Goal: Book appointment/travel/reservation

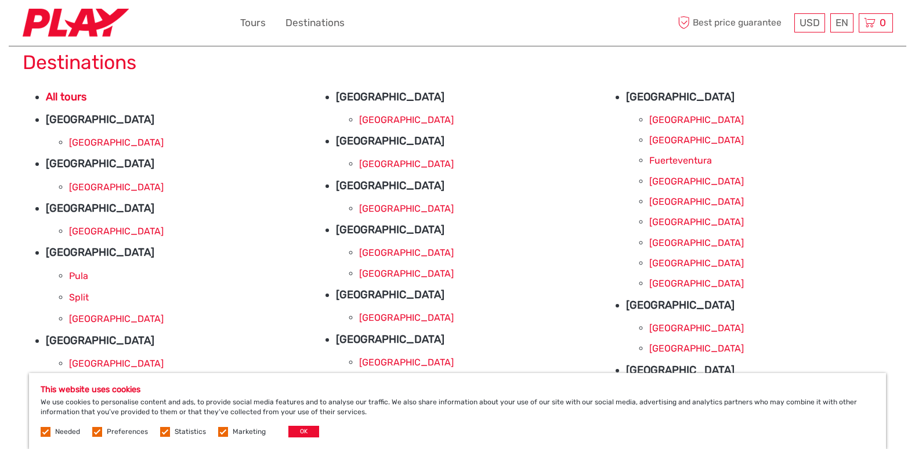
scroll to position [116, 0]
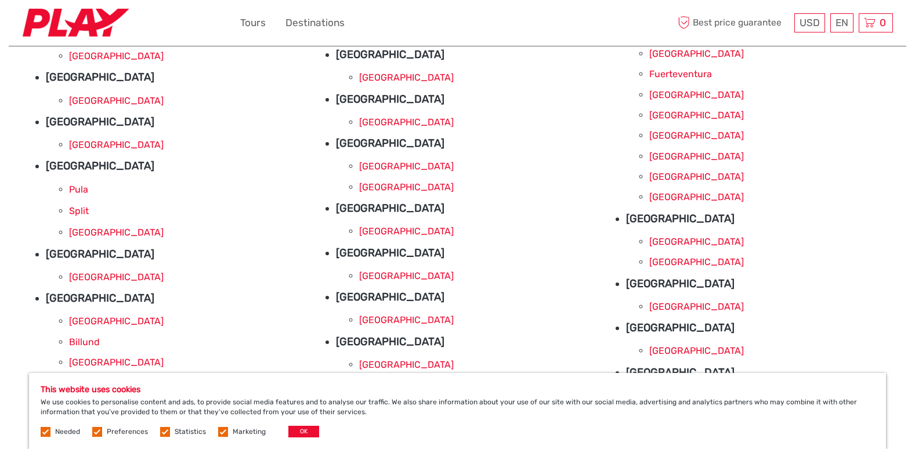
click at [383, 323] on link "[GEOGRAPHIC_DATA]" at bounding box center [406, 320] width 95 height 11
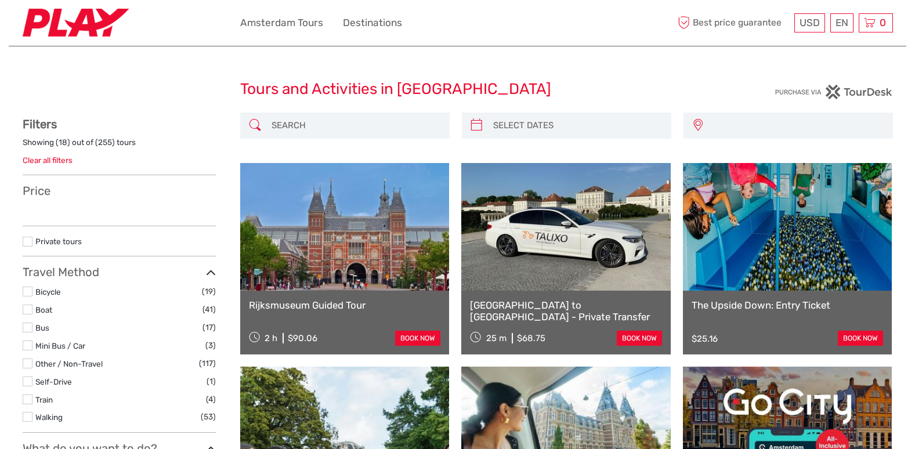
select select
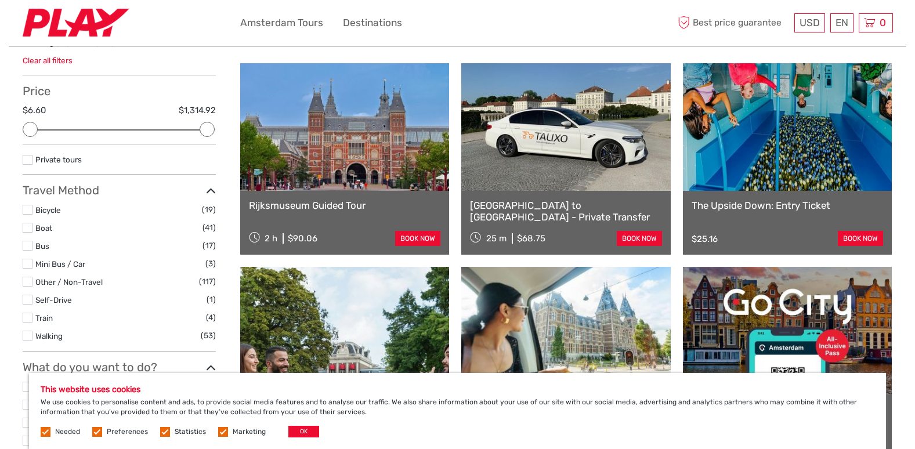
scroll to position [58, 0]
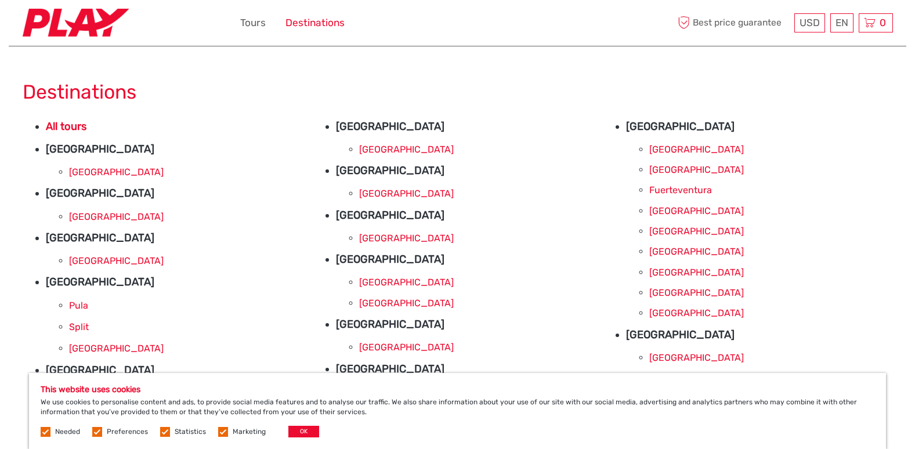
click at [312, 19] on link "Destinations" at bounding box center [315, 23] width 59 height 17
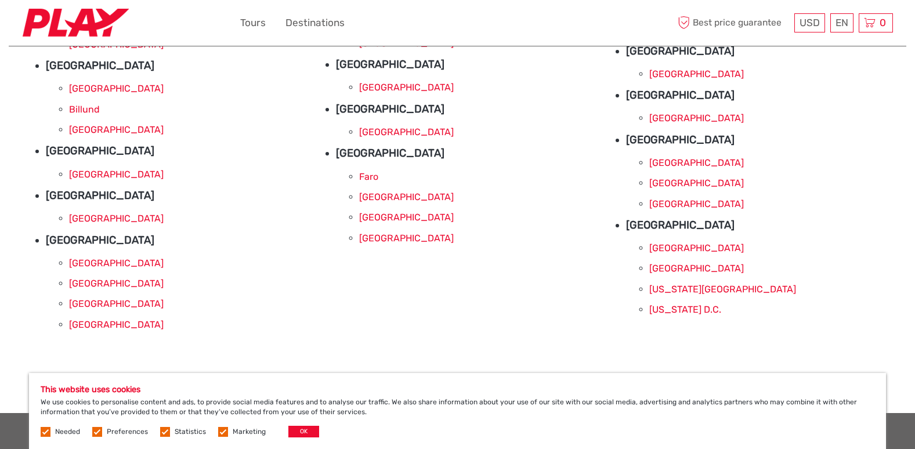
scroll to position [348, 0]
click at [391, 89] on link "[GEOGRAPHIC_DATA]" at bounding box center [406, 87] width 95 height 11
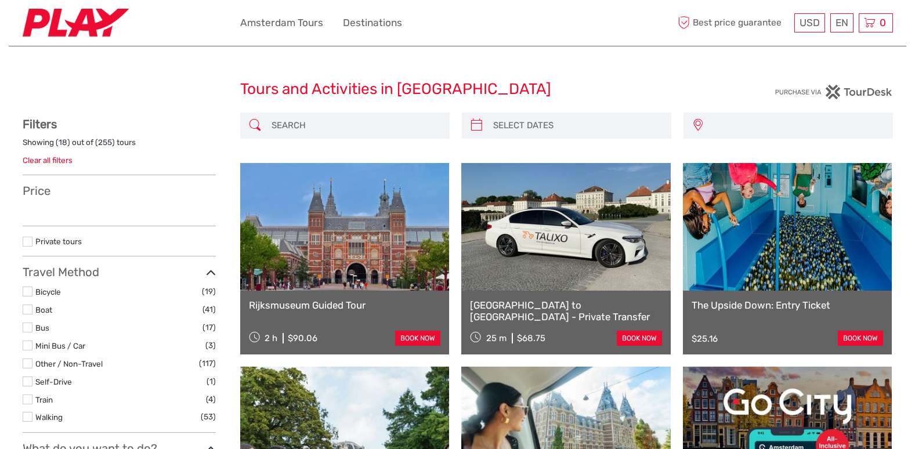
select select
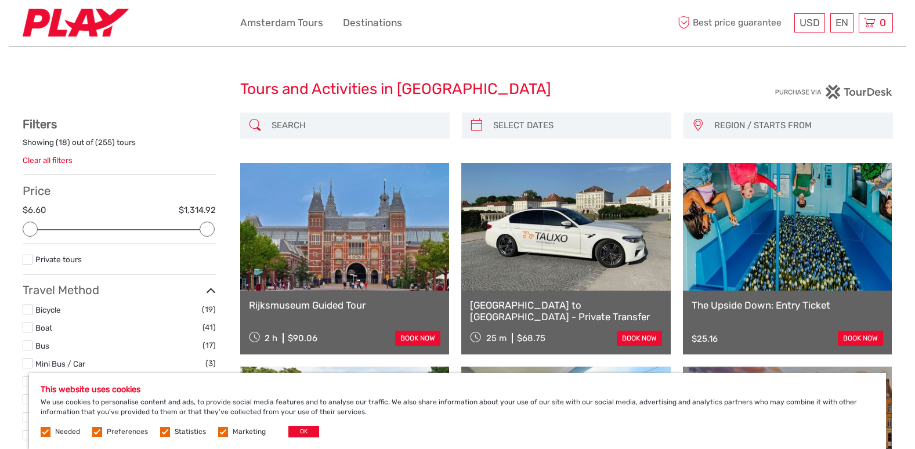
click at [83, 24] on img at bounding box center [76, 23] width 106 height 28
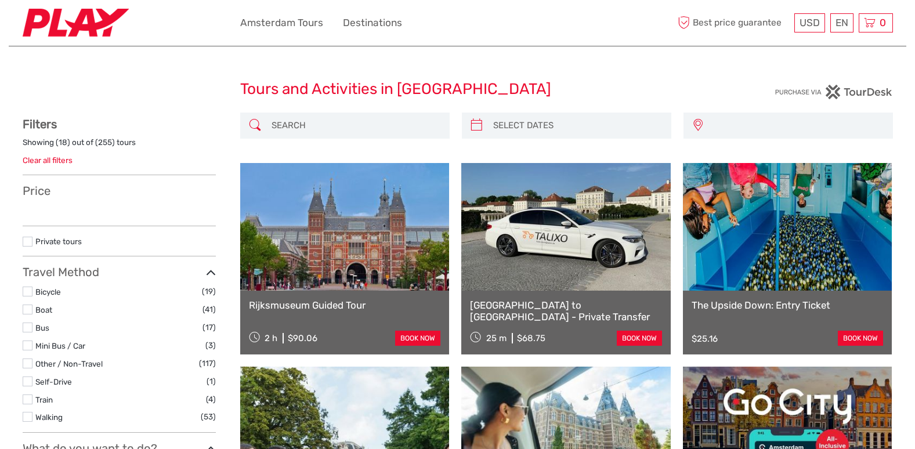
select select
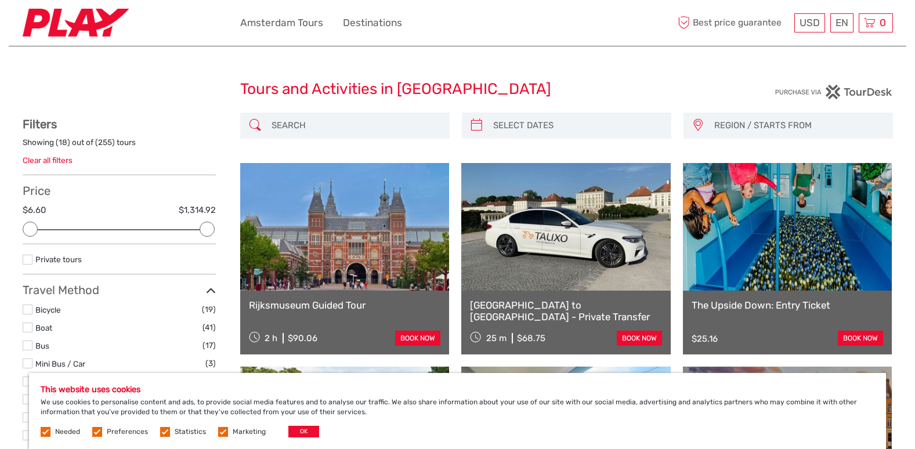
type input "04/09/2025"
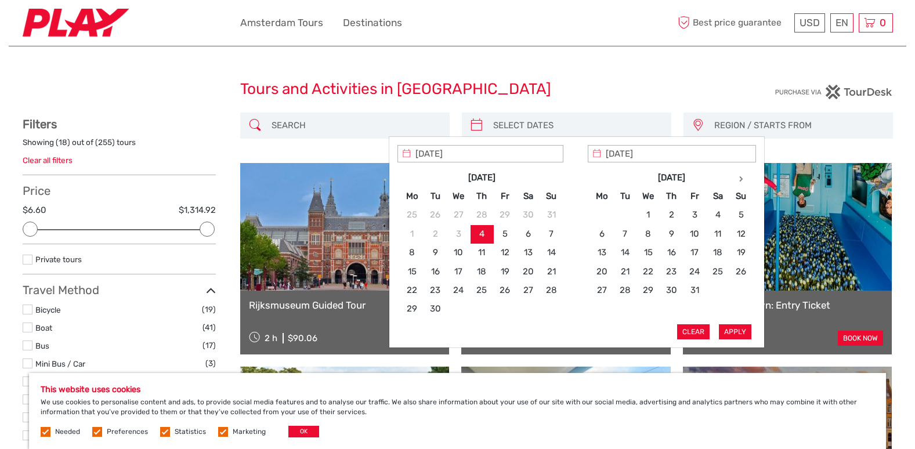
click at [529, 123] on input "search" at bounding box center [577, 126] width 177 height 20
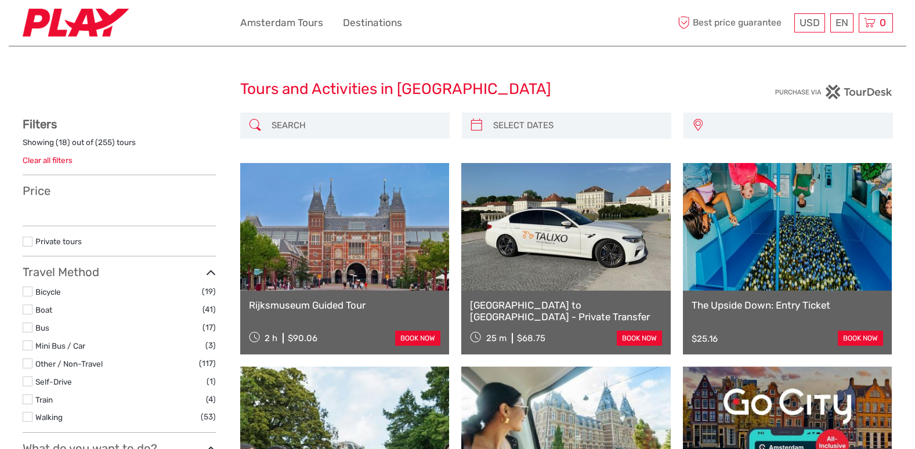
select select
